Goal: Go to known website: Go to known website

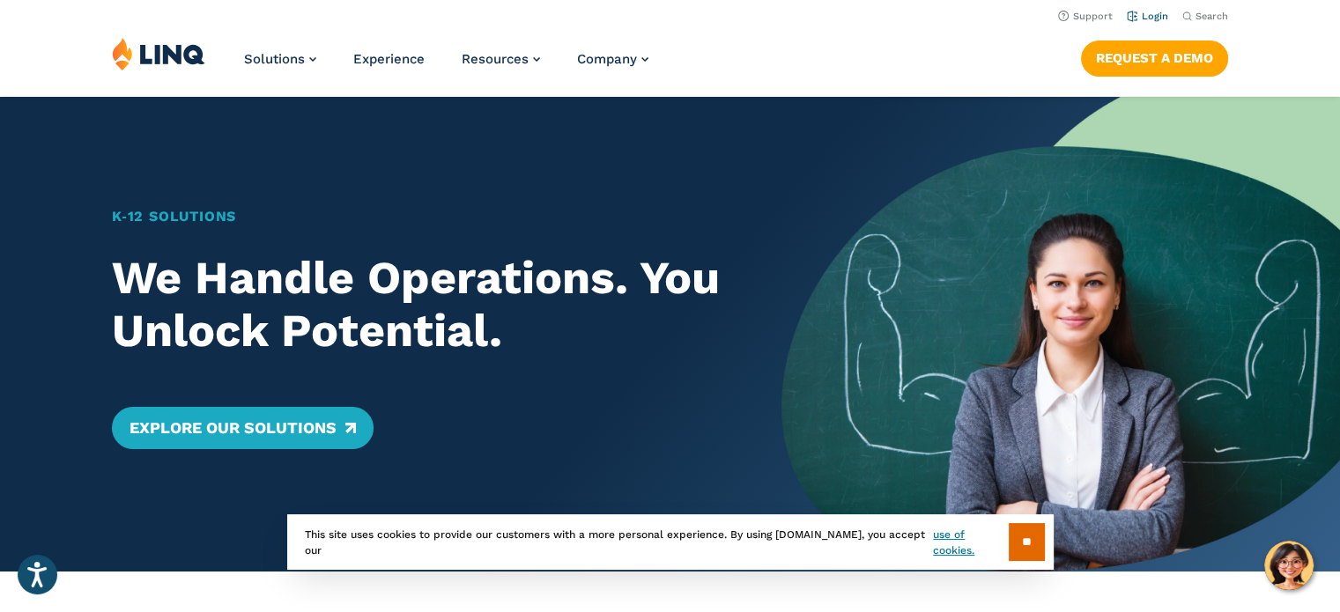
click at [1162, 13] on link "Login" at bounding box center [1147, 16] width 41 height 11
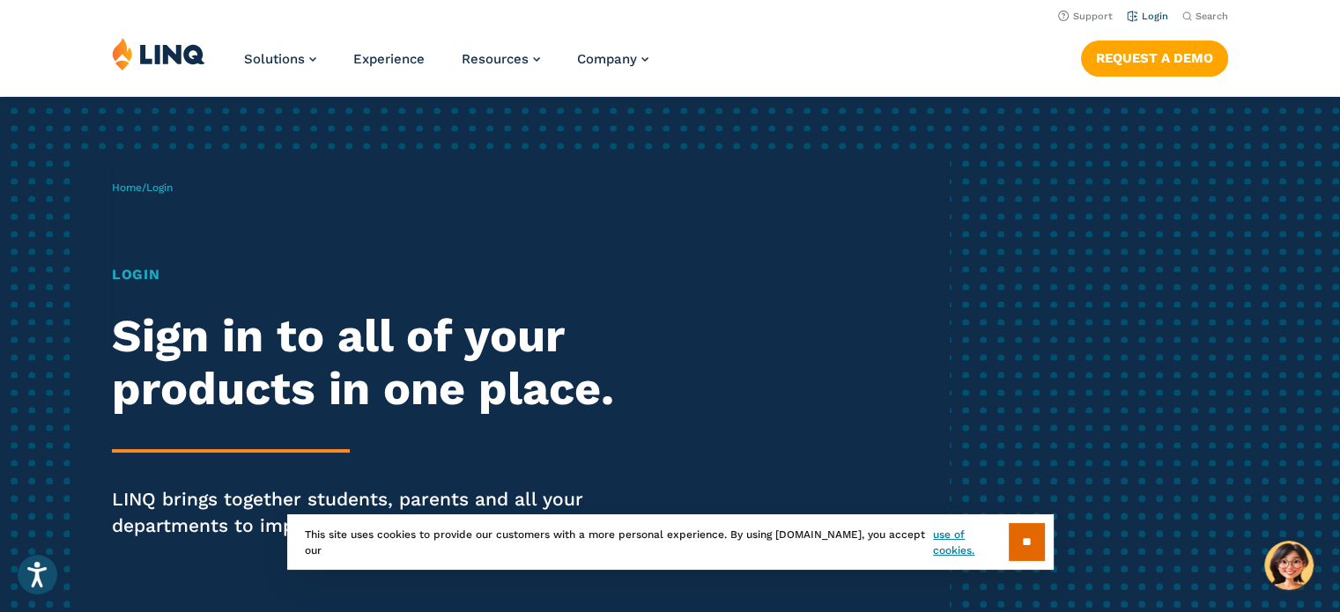
click at [1155, 11] on link "Login" at bounding box center [1147, 16] width 41 height 11
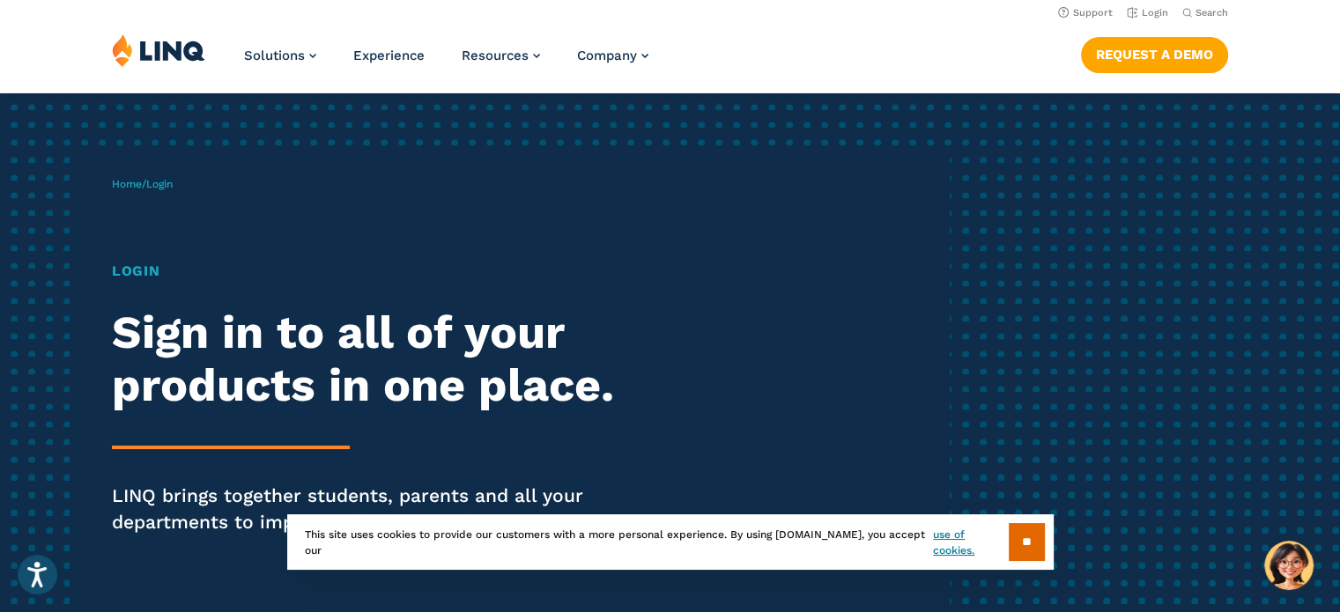
click at [127, 270] on h1 "Login" at bounding box center [370, 271] width 516 height 21
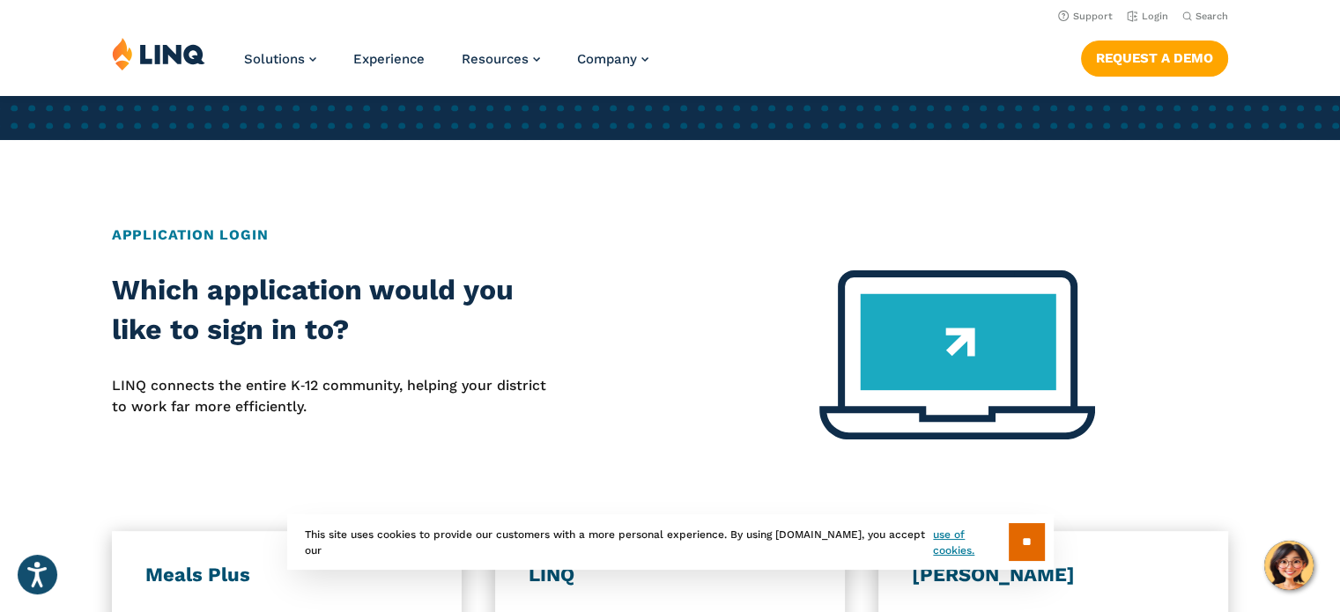
scroll to position [530, 0]
